Goal: Complete application form: Complete application form

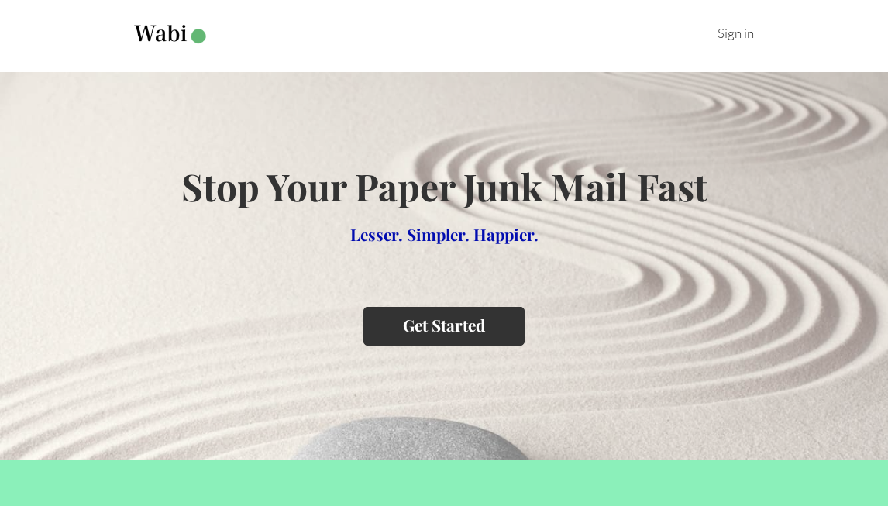
click at [442, 328] on button "Get Started" at bounding box center [443, 326] width 161 height 38
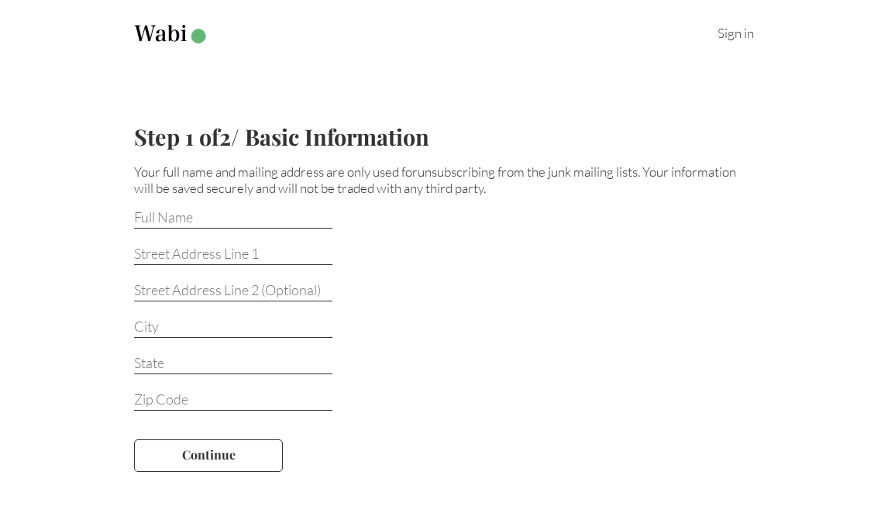
click at [241, 214] on input at bounding box center [233, 218] width 198 height 20
type input "[PERSON_NAME]"
type input "[STREET_ADDRESS][PERSON_NAME]"
type input "[GEOGRAPHIC_DATA]"
type input "[US_STATE]"
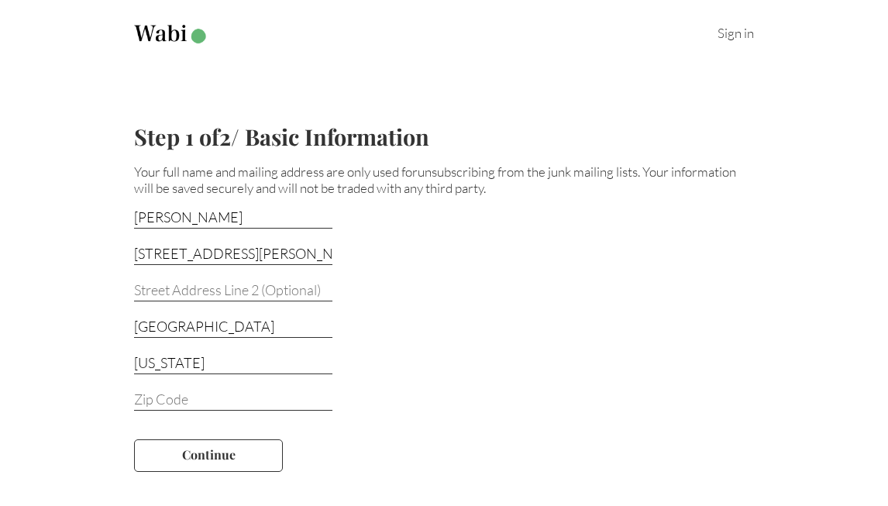
type input "37924"
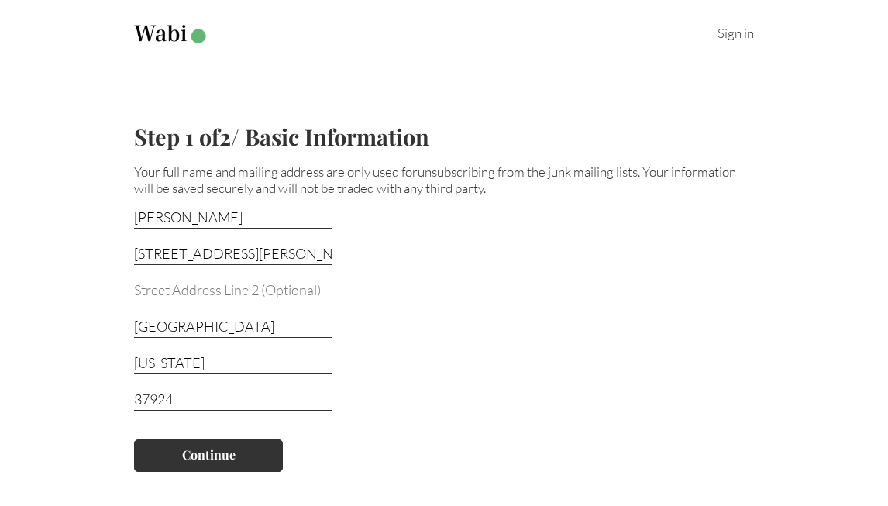
click at [219, 461] on button "Continue" at bounding box center [208, 455] width 149 height 33
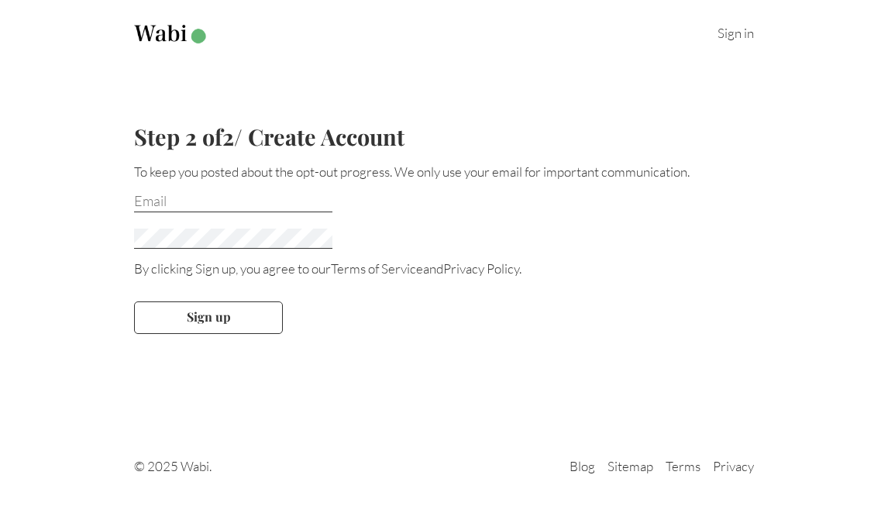
click at [188, 200] on input "email" at bounding box center [233, 202] width 198 height 20
